Goal: Navigation & Orientation: Find specific page/section

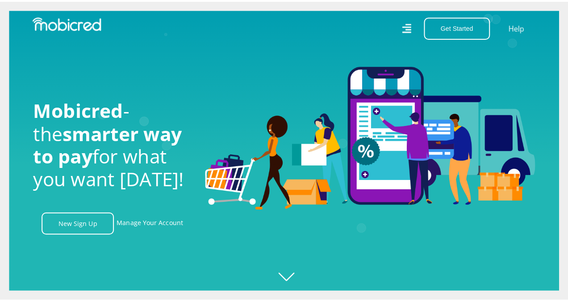
scroll to position [0, 1017]
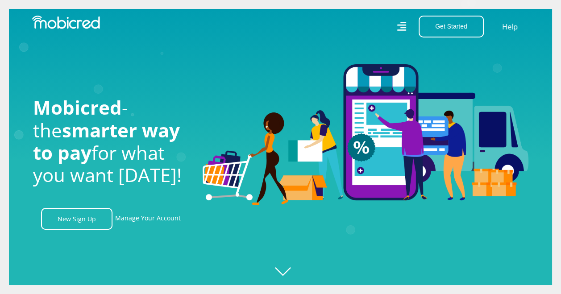
click at [403, 26] on icon at bounding box center [401, 26] width 9 height 13
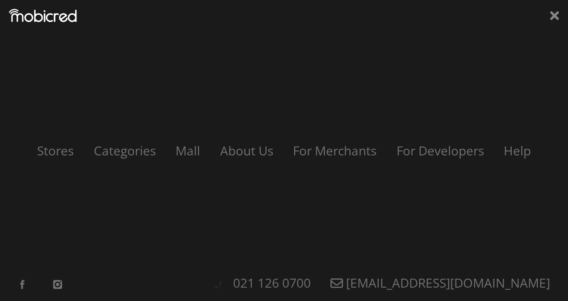
scroll to position [0, 1526]
click at [63, 153] on link "Stores" at bounding box center [55, 150] width 57 height 17
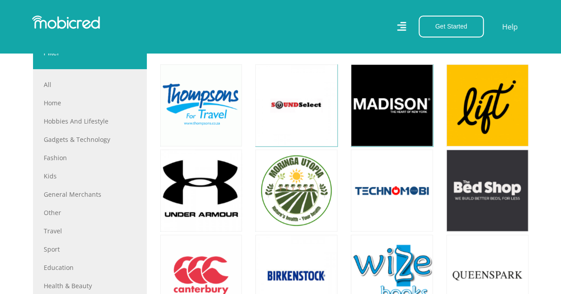
scroll to position [357, 0]
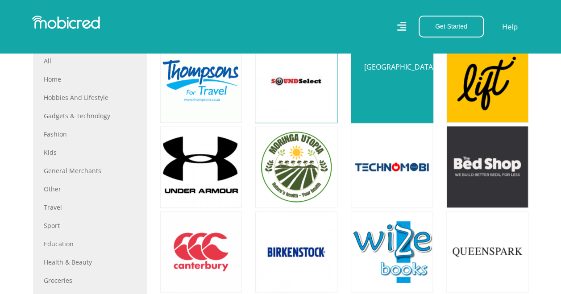
click at [380, 82] on link at bounding box center [392, 81] width 96 height 96
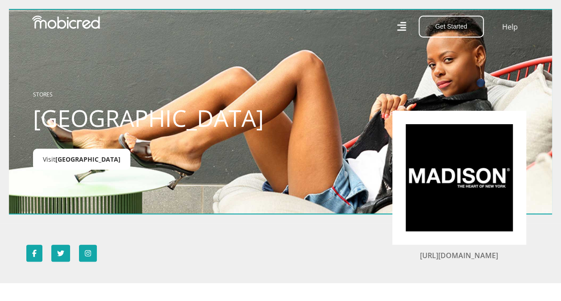
click at [58, 158] on span "Madison" at bounding box center [87, 159] width 65 height 8
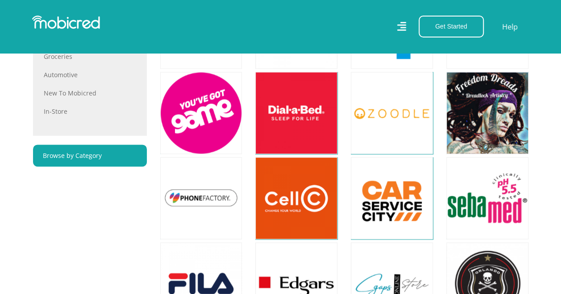
scroll to position [589, 0]
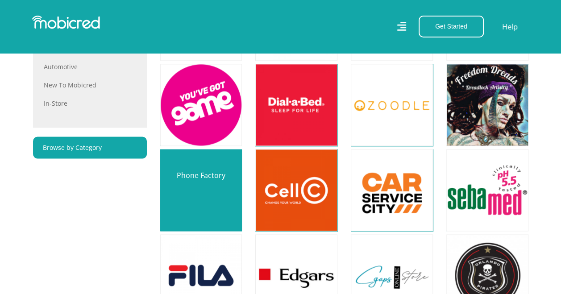
click at [196, 180] on link at bounding box center [201, 190] width 96 height 96
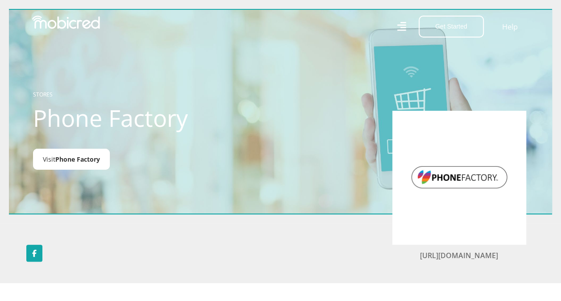
click at [75, 160] on span "Phone Factory" at bounding box center [77, 159] width 45 height 8
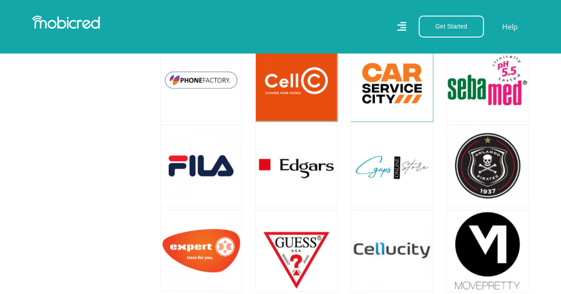
scroll to position [723, 0]
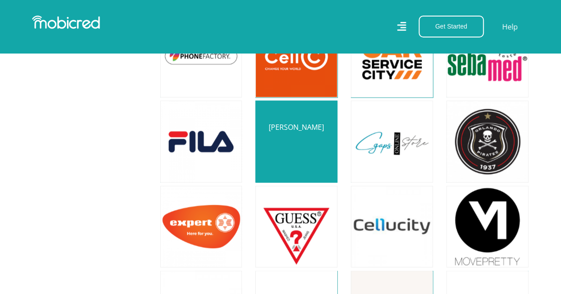
click at [294, 153] on link at bounding box center [296, 141] width 96 height 96
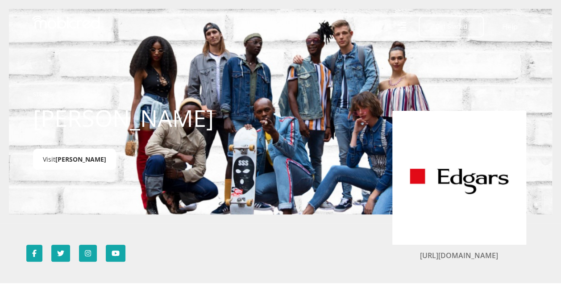
click at [55, 159] on link "Visit Edgars" at bounding box center [74, 159] width 83 height 21
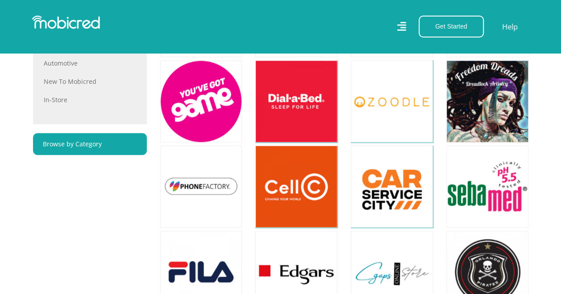
scroll to position [589, 0]
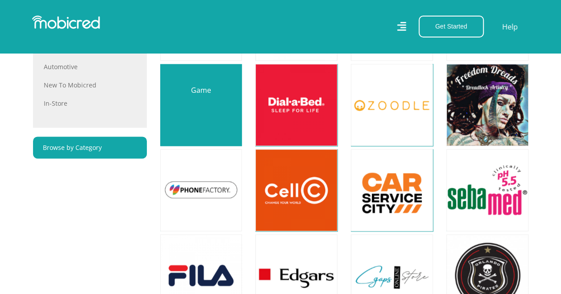
click at [206, 95] on link at bounding box center [201, 105] width 96 height 96
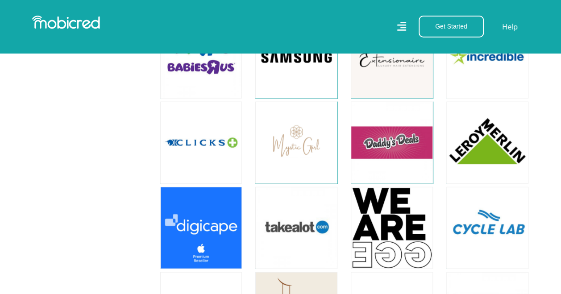
scroll to position [991, 0]
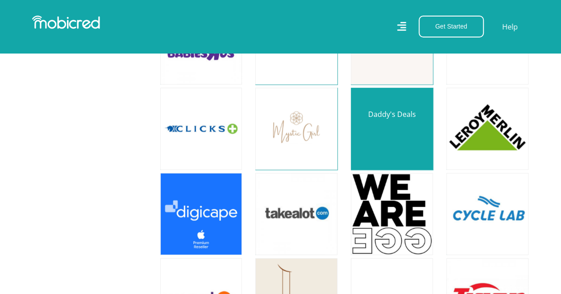
click at [400, 129] on link at bounding box center [392, 129] width 96 height 96
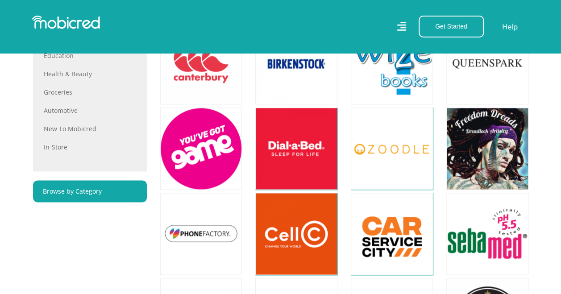
scroll to position [544, 0]
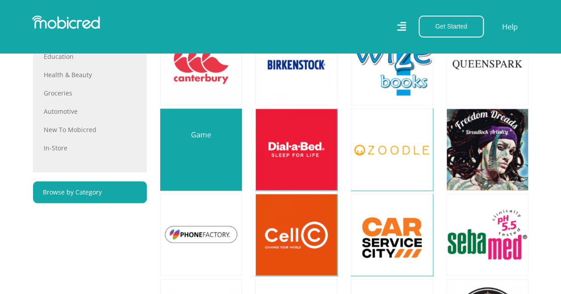
click at [181, 145] on link at bounding box center [201, 149] width 96 height 96
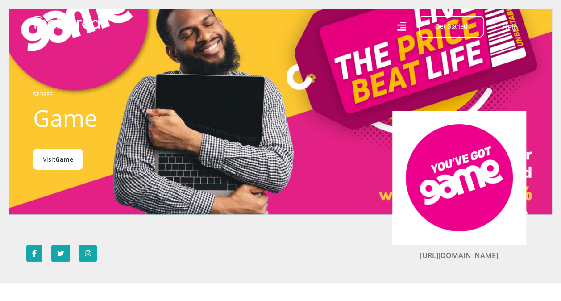
click at [71, 161] on span "Game" at bounding box center [64, 159] width 18 height 8
click at [57, 161] on span "Game" at bounding box center [64, 159] width 18 height 8
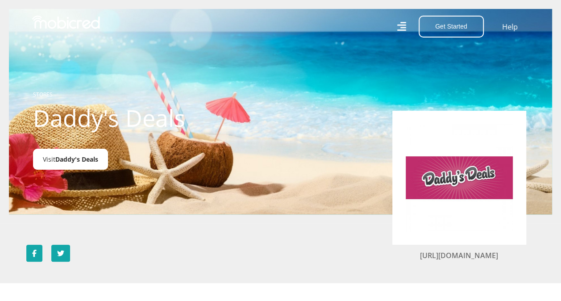
click at [58, 161] on span "Daddy's Deals" at bounding box center [76, 159] width 43 height 8
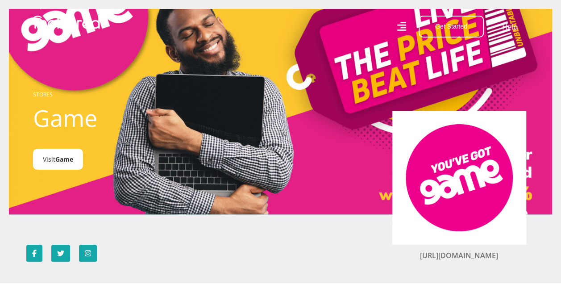
click at [57, 163] on span "Game" at bounding box center [64, 159] width 18 height 8
